Goal: Information Seeking & Learning: Learn about a topic

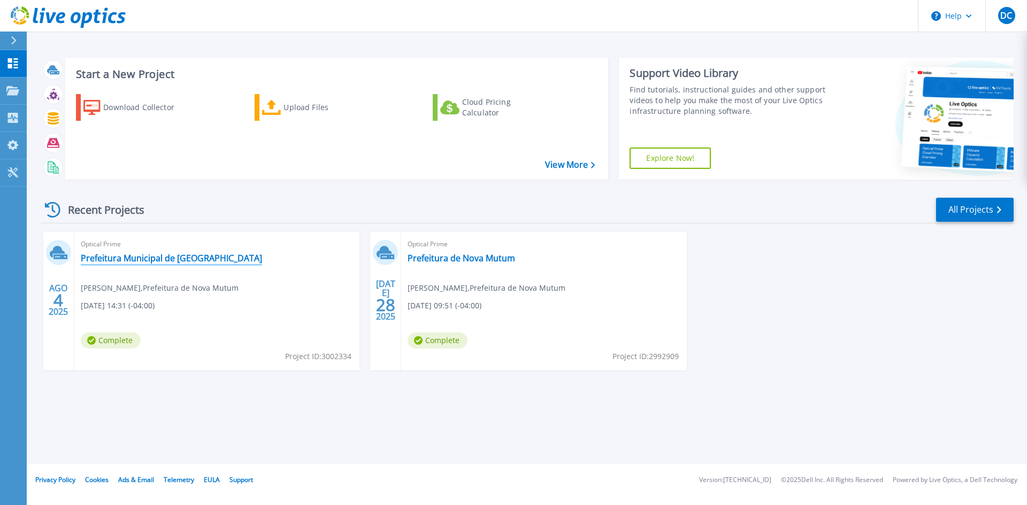
click at [129, 258] on link "Prefeitura Municipal de [GEOGRAPHIC_DATA]" at bounding box center [171, 258] width 181 height 11
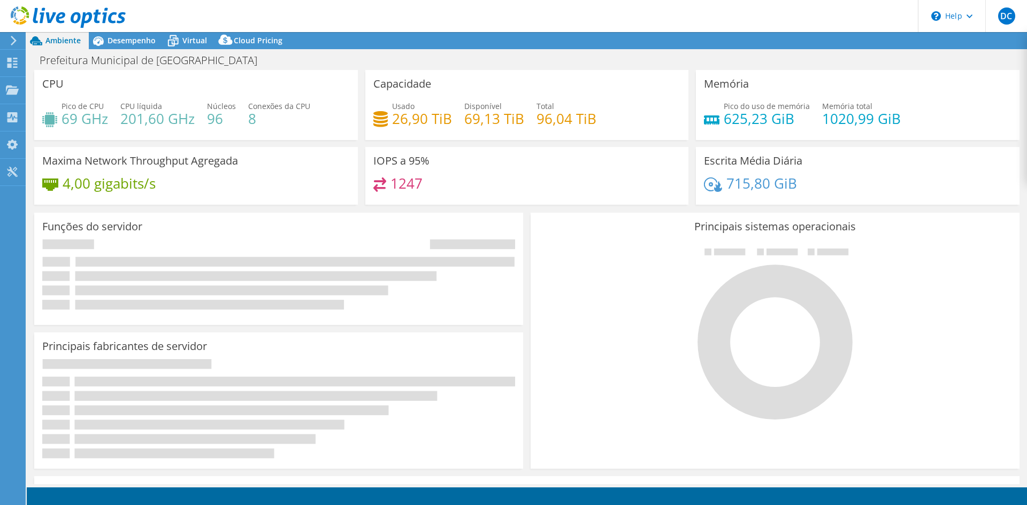
select select "USD"
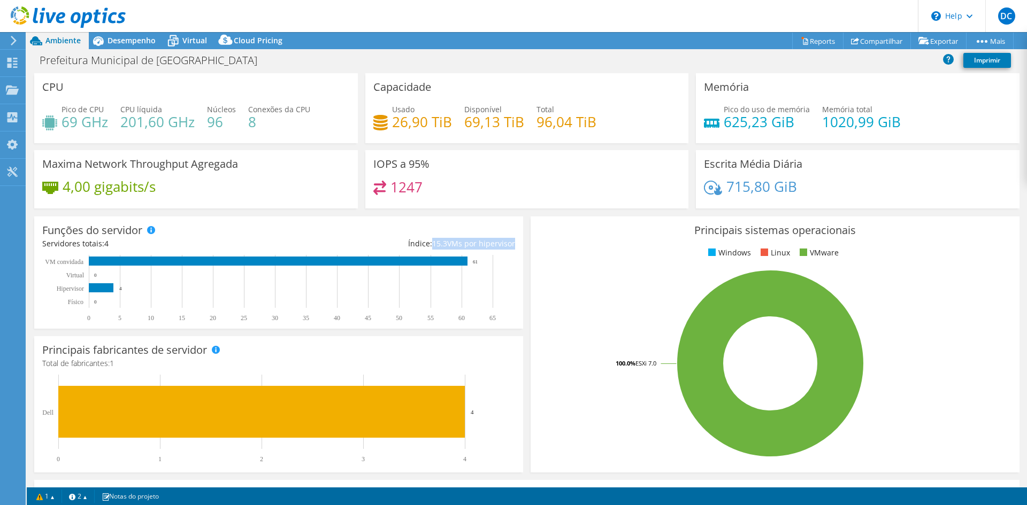
drag, startPoint x: 430, startPoint y: 246, endPoint x: 508, endPoint y: 243, distance: 77.6
click at [508, 243] on div "Índice: 15.3 VMs por hipervisor" at bounding box center [397, 244] width 236 height 12
click at [510, 246] on div "Índice: 15.3 VMs por hipervisor" at bounding box center [397, 244] width 236 height 12
drag, startPoint x: 511, startPoint y: 246, endPoint x: 433, endPoint y: 243, distance: 77.6
click at [429, 244] on div "Funções do servidor Servidores físicos representam servidores de metal nu que t…" at bounding box center [278, 273] width 489 height 112
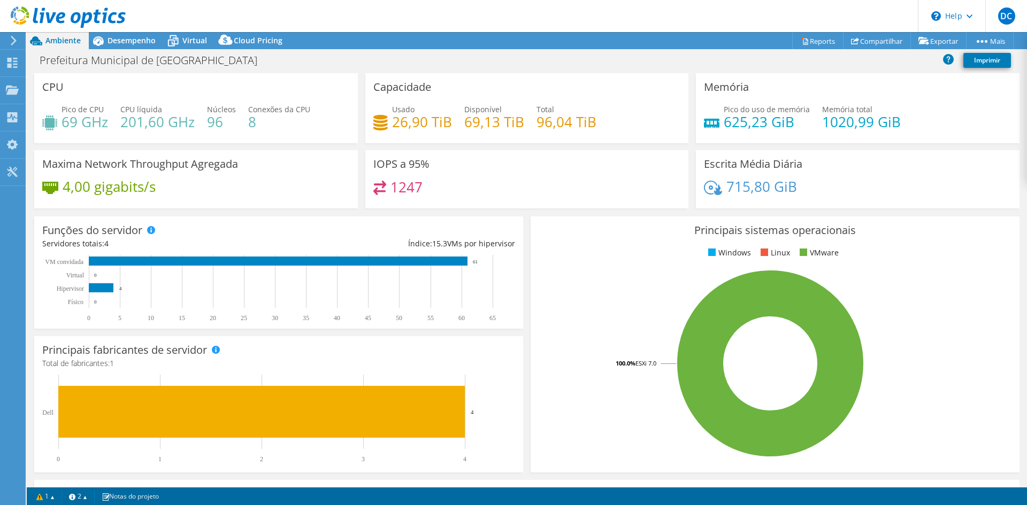
click at [567, 251] on ul "Windows Linux VMware" at bounding box center [775, 253] width 473 height 12
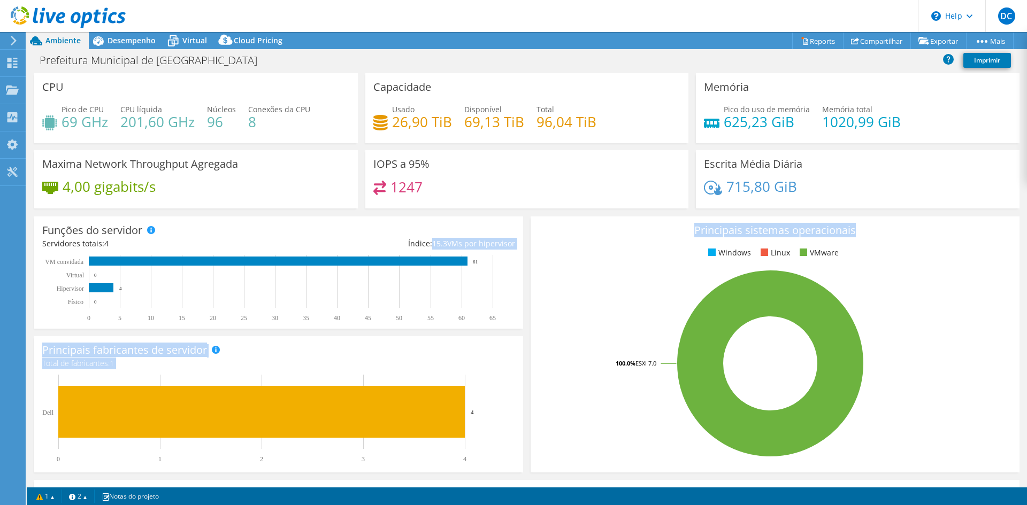
drag, startPoint x: 430, startPoint y: 243, endPoint x: 523, endPoint y: 241, distance: 93.1
click at [523, 241] on section "CPU Pico de CPU 69 GHz CPU líquida 201,60 GHz Núcleos 96 Conexões da CPU 8 Capa…" at bounding box center [527, 384] width 1000 height 623
click at [545, 248] on ul "Windows Linux VMware" at bounding box center [775, 253] width 473 height 12
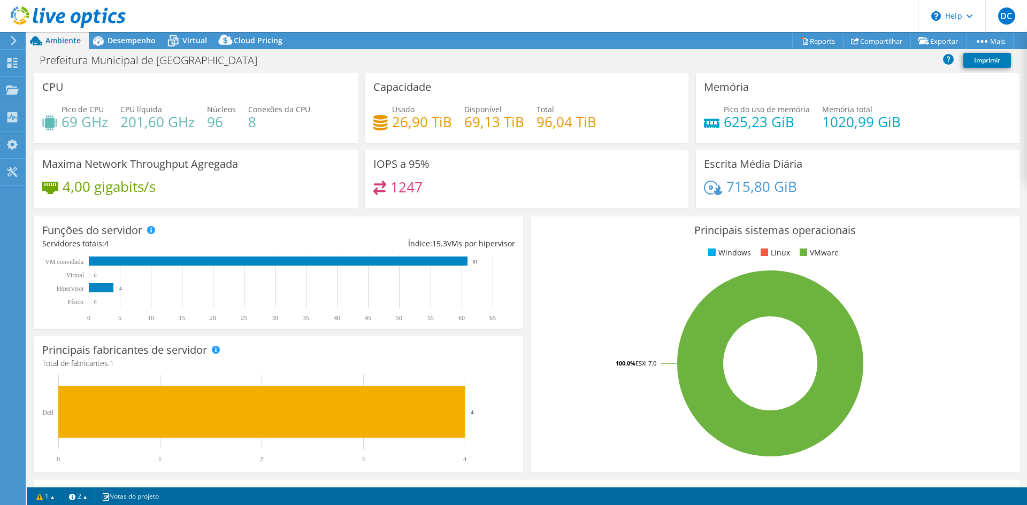
click at [473, 247] on div "Índice: 15.3 VMs por hipervisor" at bounding box center [397, 244] width 236 height 12
click at [550, 250] on ul "Windows Linux VMware" at bounding box center [775, 253] width 473 height 12
click at [478, 243] on div "Índice: 15.3 VMs por hipervisor" at bounding box center [397, 244] width 236 height 12
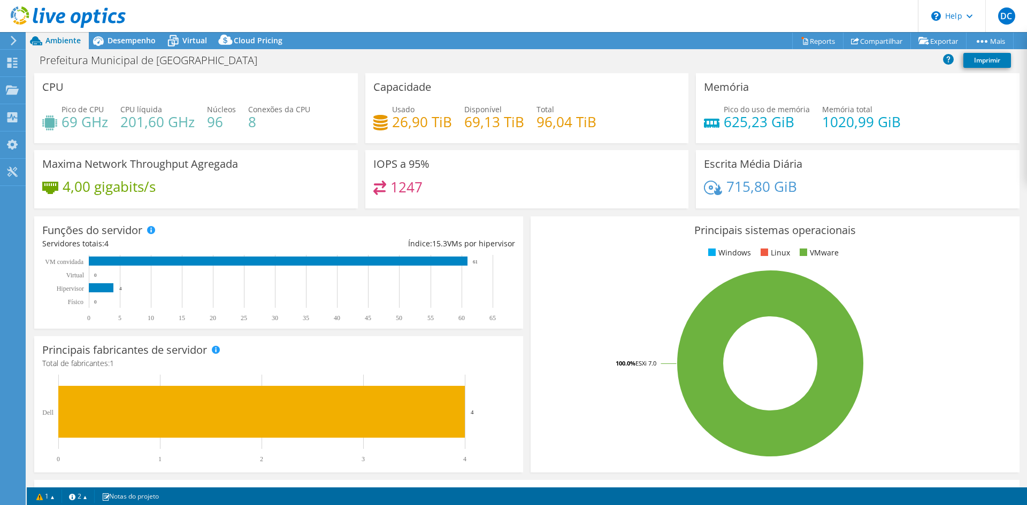
click at [478, 243] on div "Índice: 15.3 VMs por hipervisor" at bounding box center [397, 244] width 236 height 12
drag, startPoint x: 592, startPoint y: 255, endPoint x: 538, endPoint y: 256, distance: 54.6
click at [592, 255] on ul "Windows Linux VMware" at bounding box center [775, 253] width 473 height 12
